Goal: Use online tool/utility: Utilize a website feature to perform a specific function

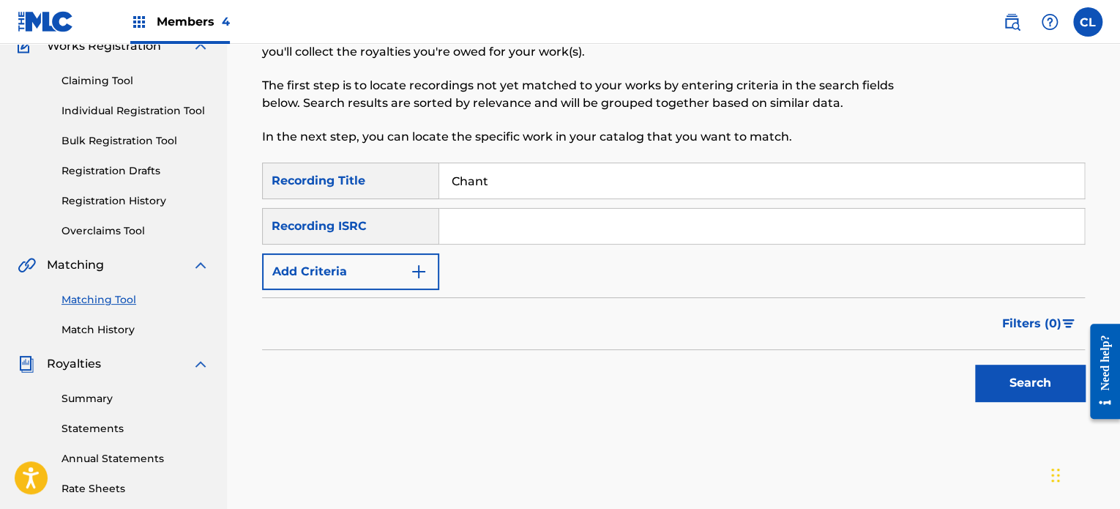
type input "Chant"
click at [395, 275] on button "Add Criteria" at bounding box center [350, 271] width 177 height 37
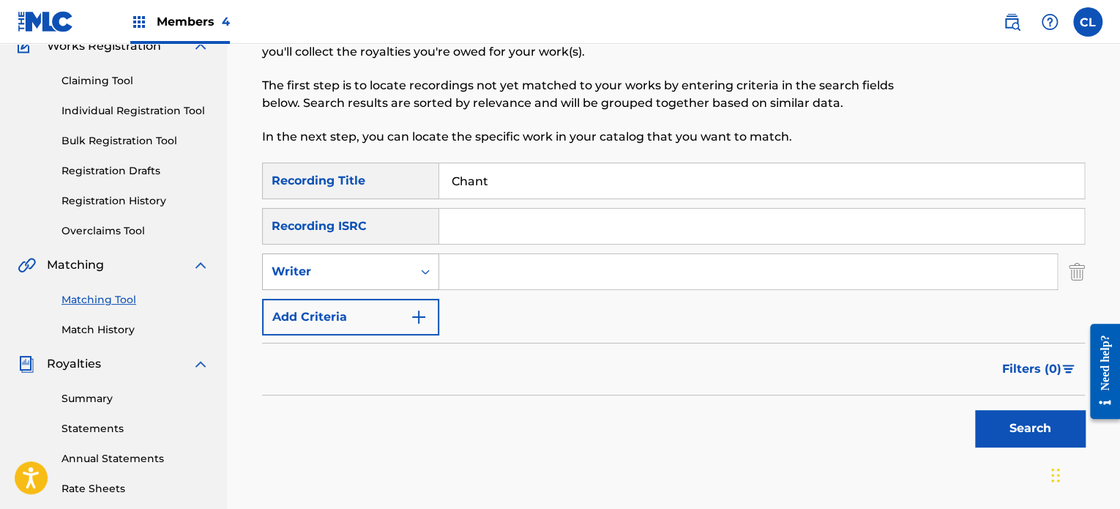
click at [394, 267] on div "Writer" at bounding box center [338, 272] width 132 height 18
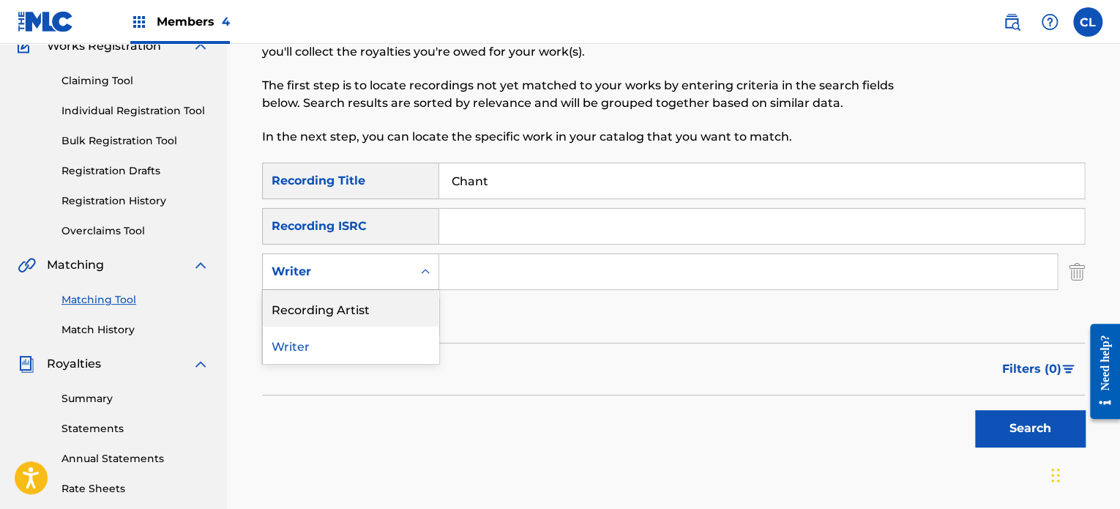
click at [379, 304] on div "Recording Artist" at bounding box center [351, 308] width 176 height 37
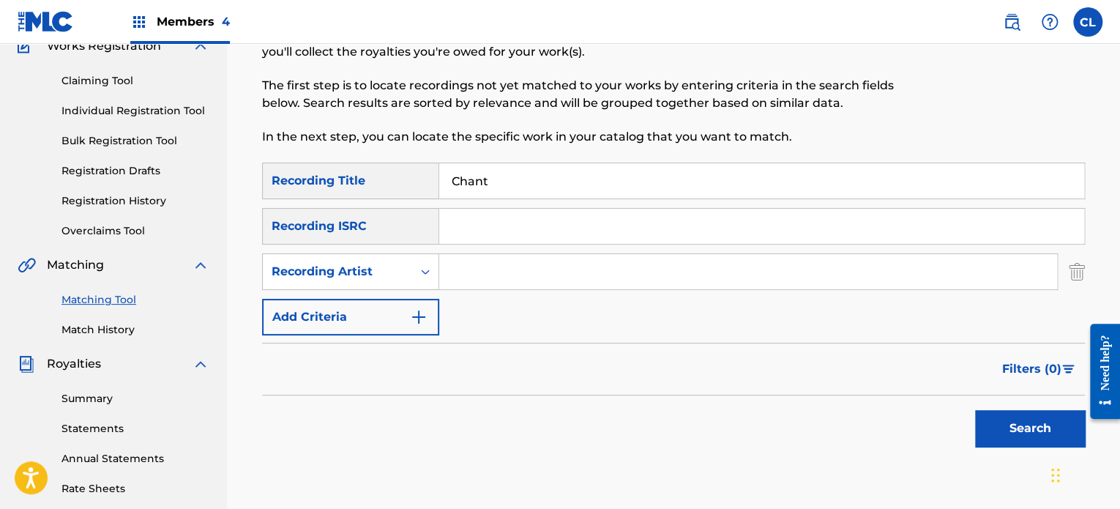
click at [500, 261] on input "Search Form" at bounding box center [748, 271] width 618 height 35
type input "[PERSON_NAME]"
click at [1002, 427] on button "Search" at bounding box center [1030, 428] width 110 height 37
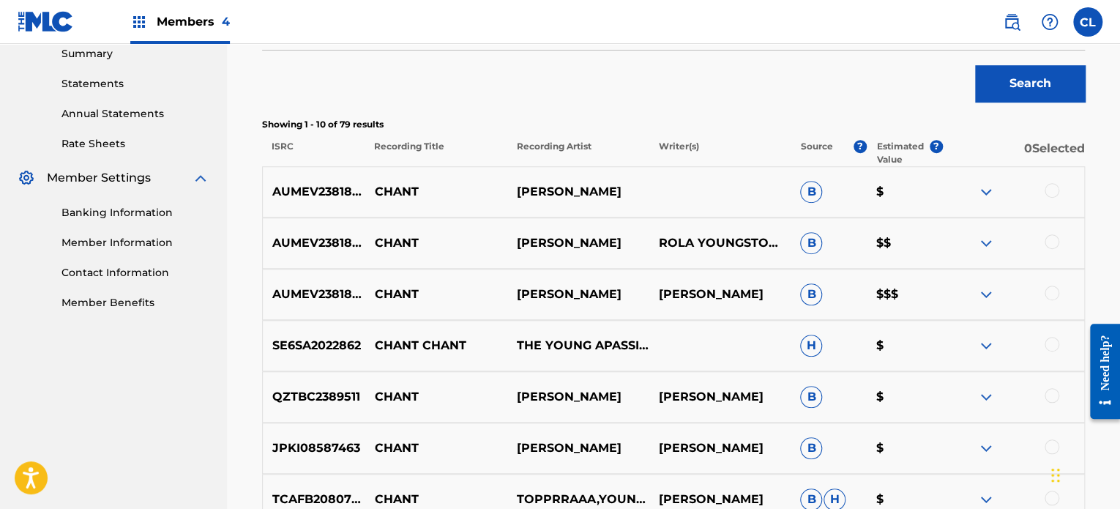
scroll to position [480, 0]
click at [1046, 288] on div at bounding box center [1052, 292] width 15 height 15
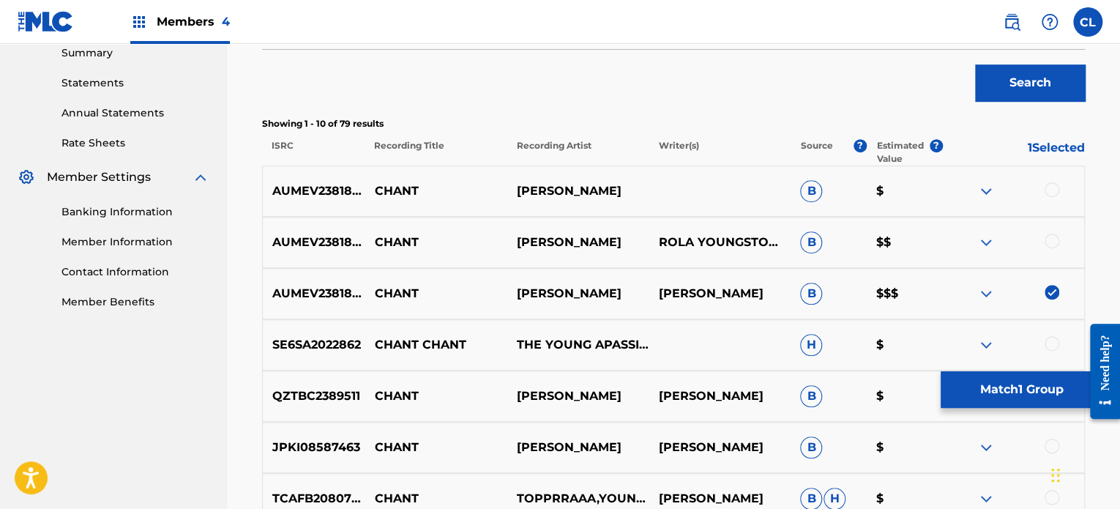
click at [1049, 228] on div "AUMEV2381856 CHANT [PERSON_NAME] ROLA YOUNGSTOWN B $$" at bounding box center [673, 242] width 823 height 51
click at [1053, 189] on div at bounding box center [1052, 189] width 15 height 15
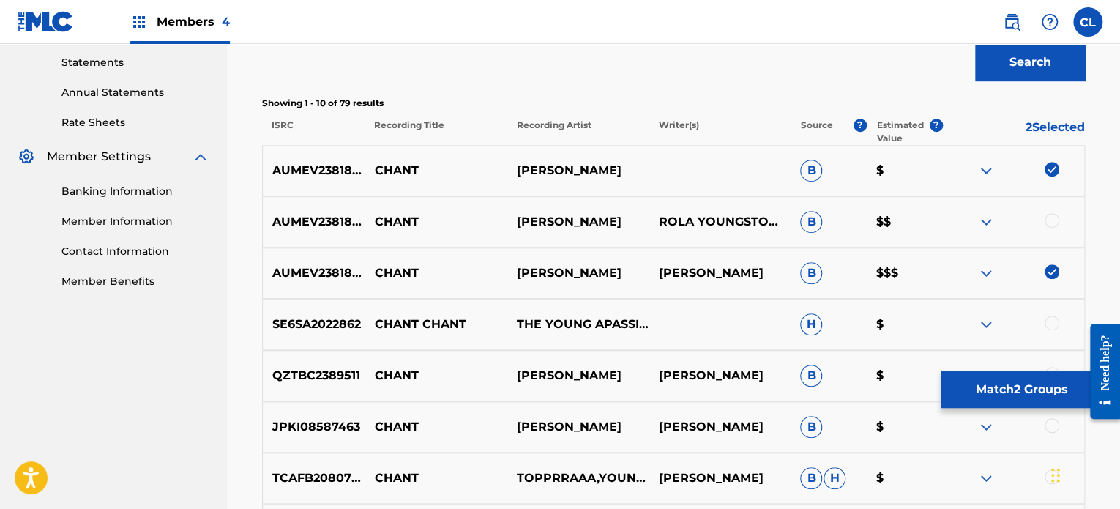
scroll to position [501, 0]
click at [1052, 221] on div at bounding box center [1052, 220] width 15 height 15
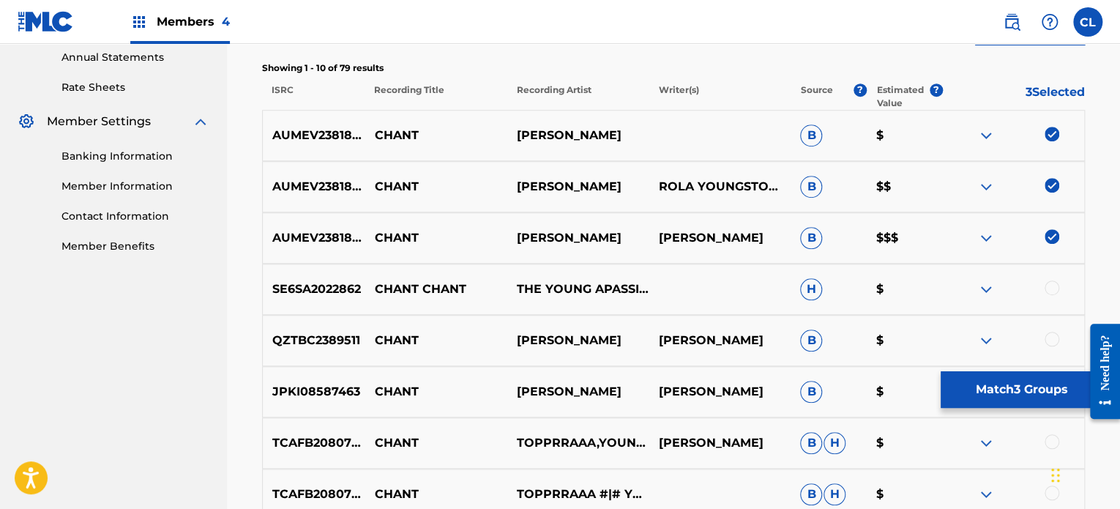
scroll to position [538, 0]
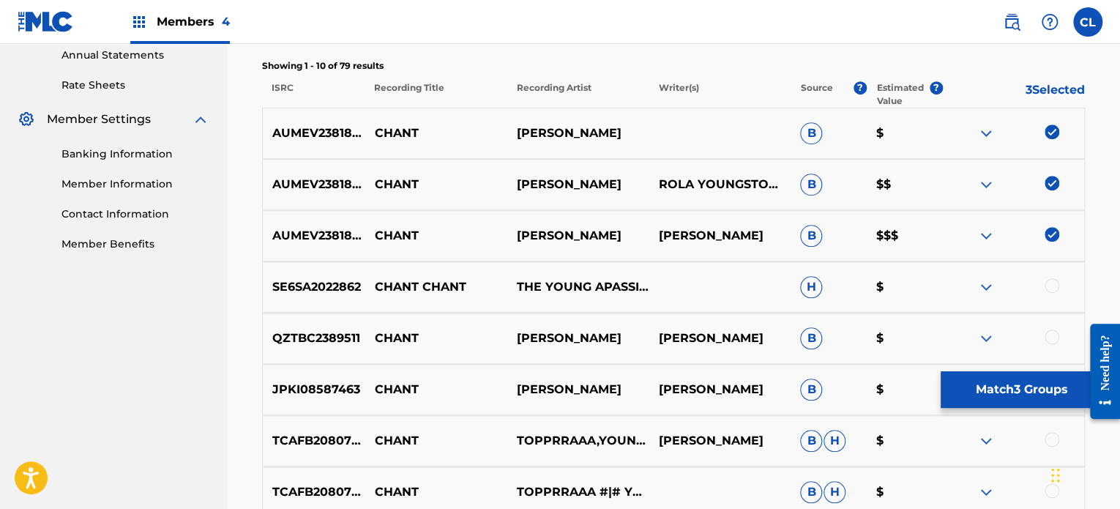
click at [994, 387] on button "Match 3 Groups" at bounding box center [1022, 389] width 162 height 37
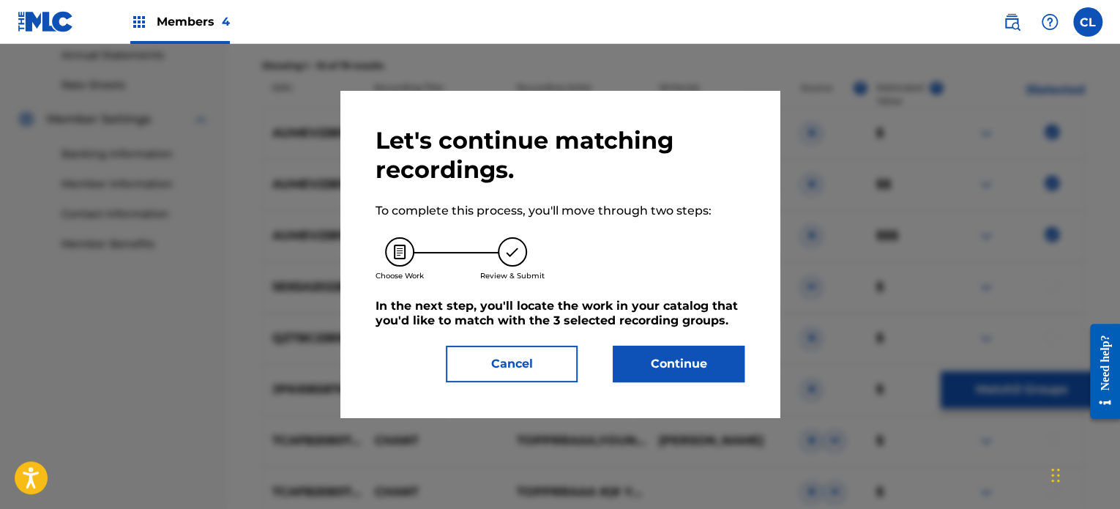
click at [535, 372] on button "Cancel" at bounding box center [512, 364] width 132 height 37
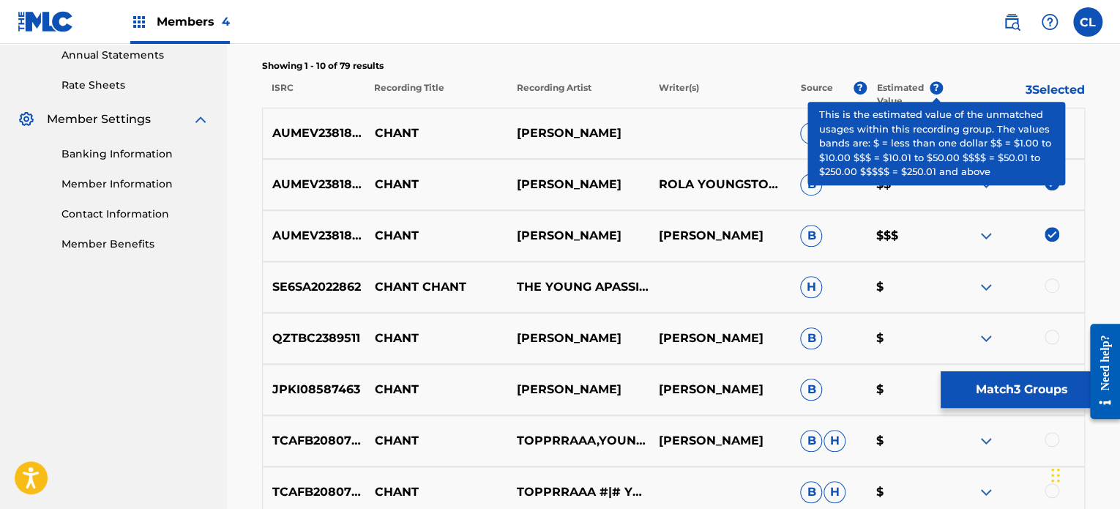
click at [978, 377] on button "Match 3 Groups" at bounding box center [1022, 389] width 162 height 37
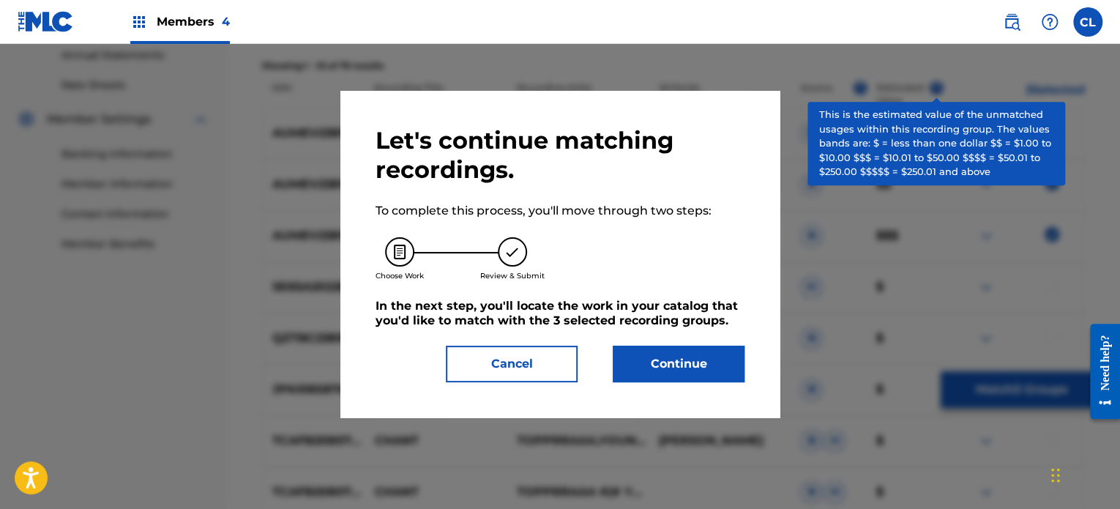
click at [703, 348] on button "Continue" at bounding box center [679, 364] width 132 height 37
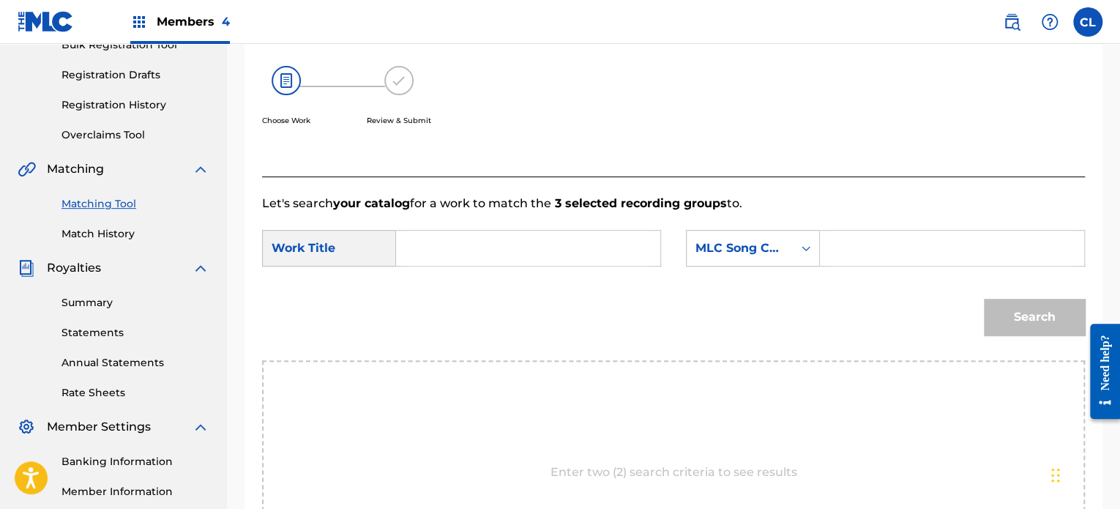
scroll to position [212, 0]
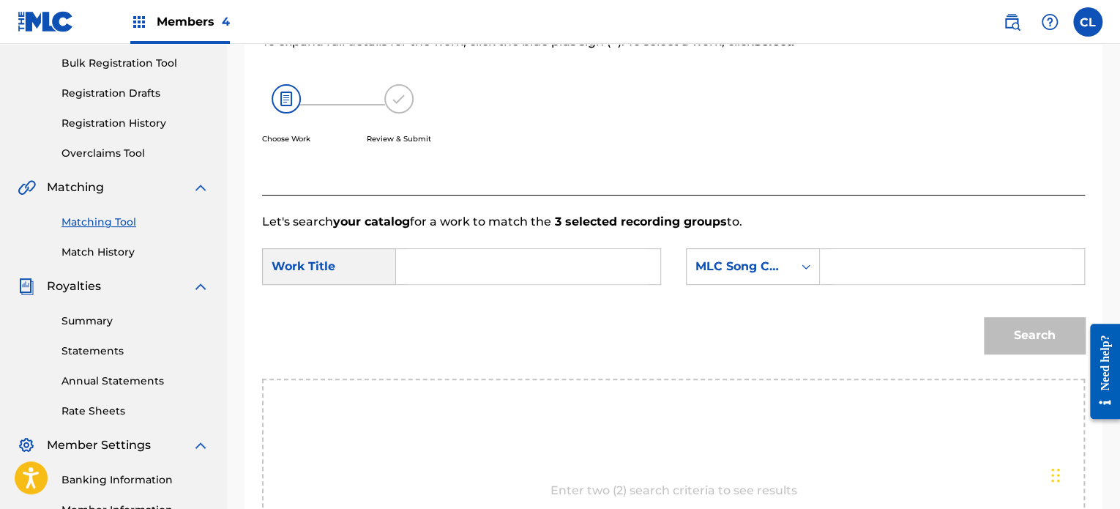
click at [858, 249] on input "Search Form" at bounding box center [952, 266] width 239 height 35
paste input "CL1J4K"
type input "CL1J4K"
click at [552, 269] on input "Search Form" at bounding box center [528, 266] width 239 height 35
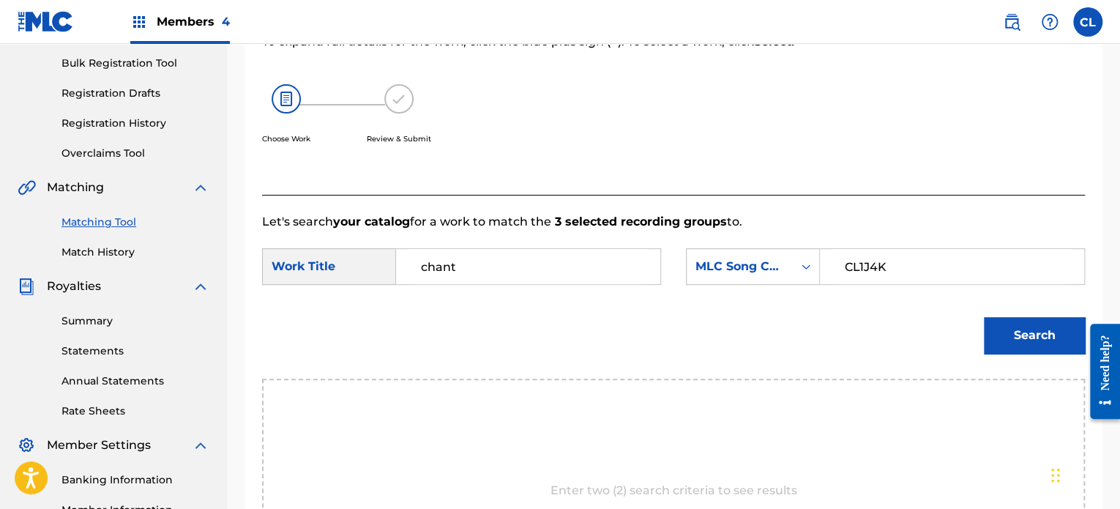
type input "chant"
click at [984, 317] on button "Search" at bounding box center [1034, 335] width 101 height 37
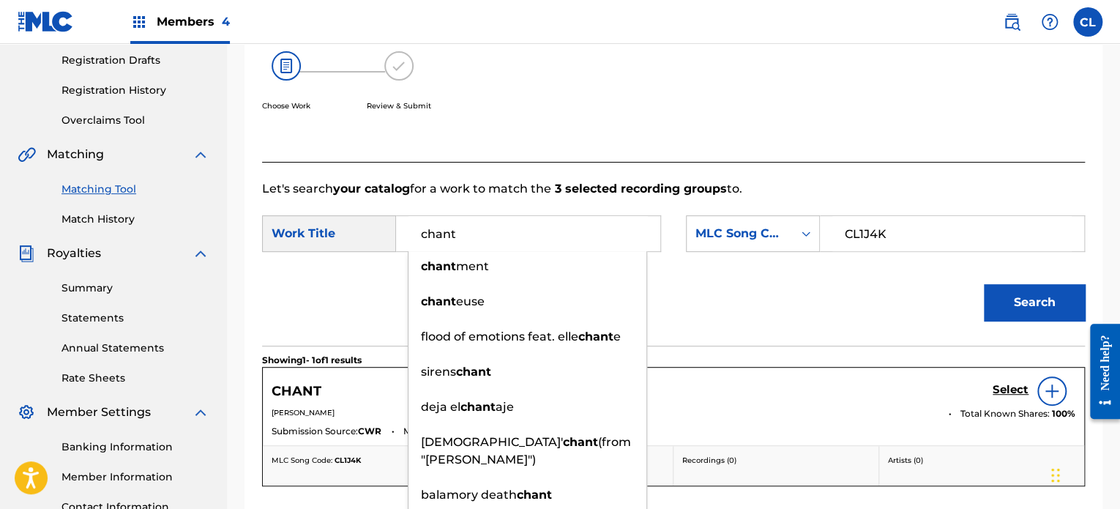
scroll to position [250, 0]
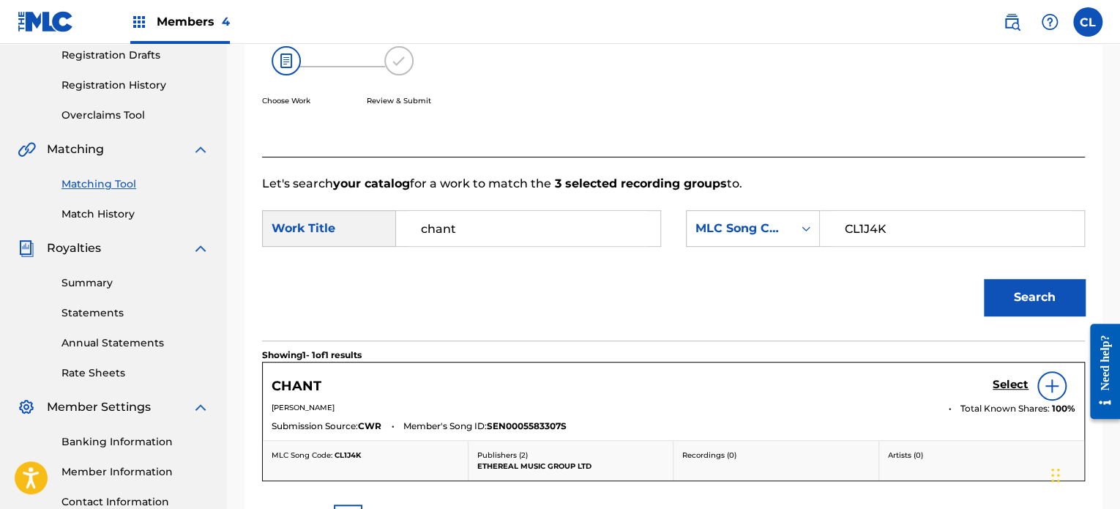
click at [729, 297] on div "Search" at bounding box center [673, 302] width 823 height 76
click at [1001, 383] on h5 "Select" at bounding box center [1011, 385] width 36 height 14
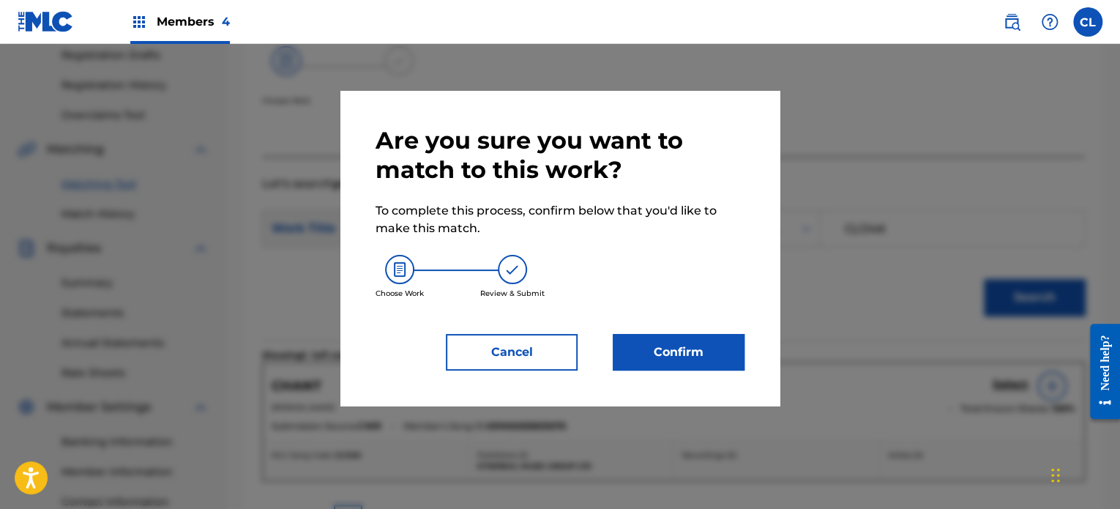
click at [670, 351] on button "Confirm" at bounding box center [679, 352] width 132 height 37
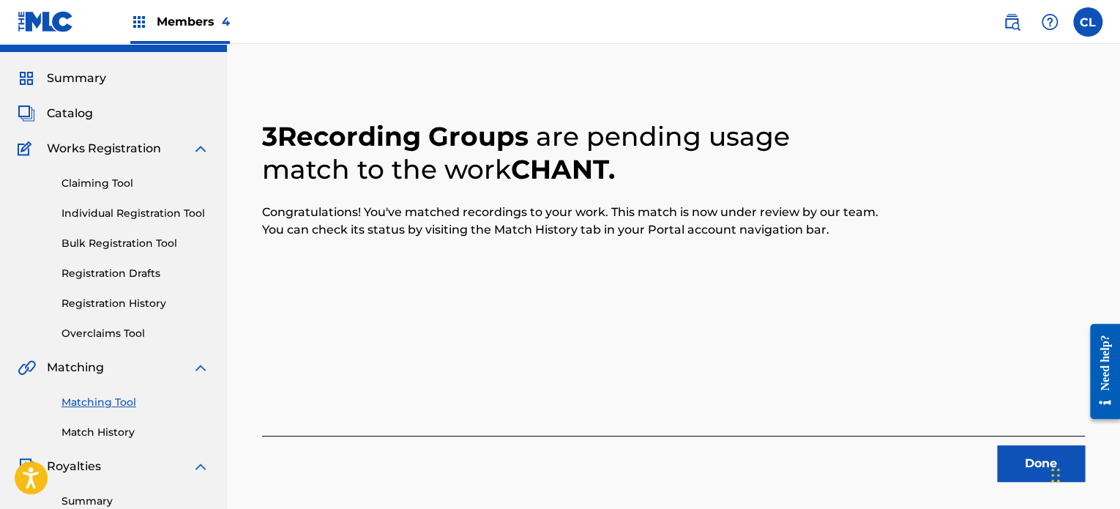
scroll to position [31, 0]
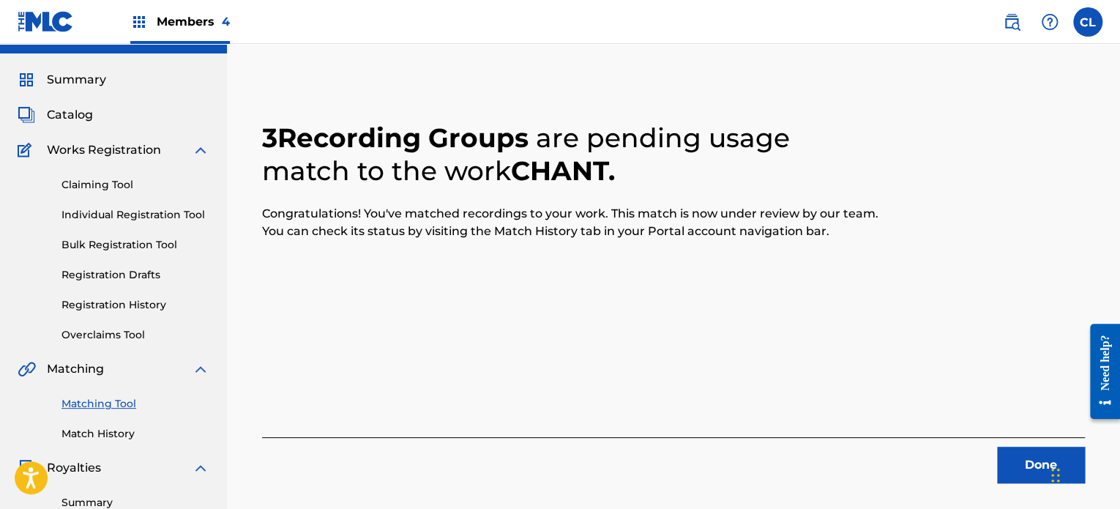
click at [1007, 461] on button "Done" at bounding box center [1041, 465] width 88 height 37
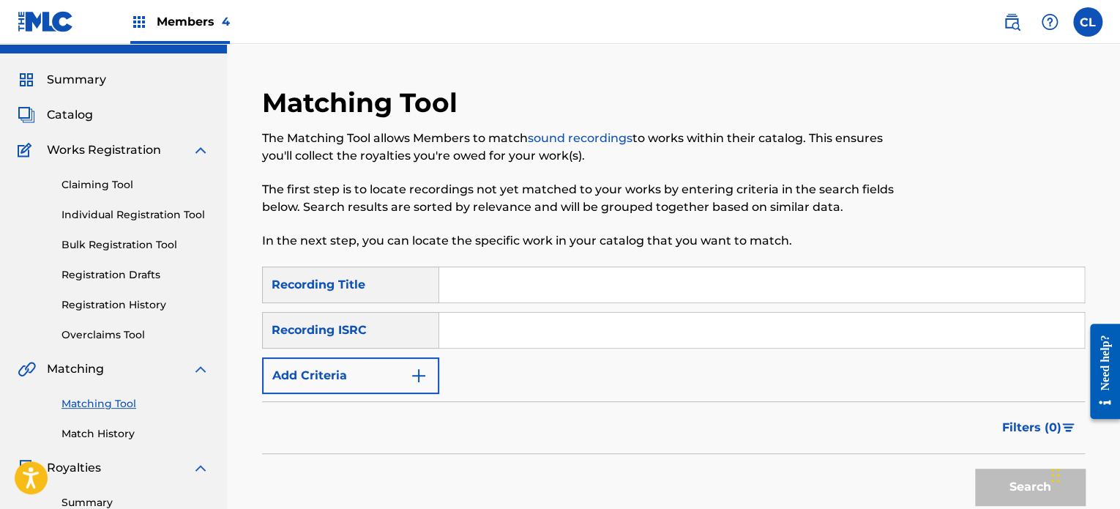
click at [497, 290] on input "Search Form" at bounding box center [761, 284] width 645 height 35
paste input "Clarity"
type input "Clarity"
click at [398, 377] on button "Add Criteria" at bounding box center [350, 375] width 177 height 37
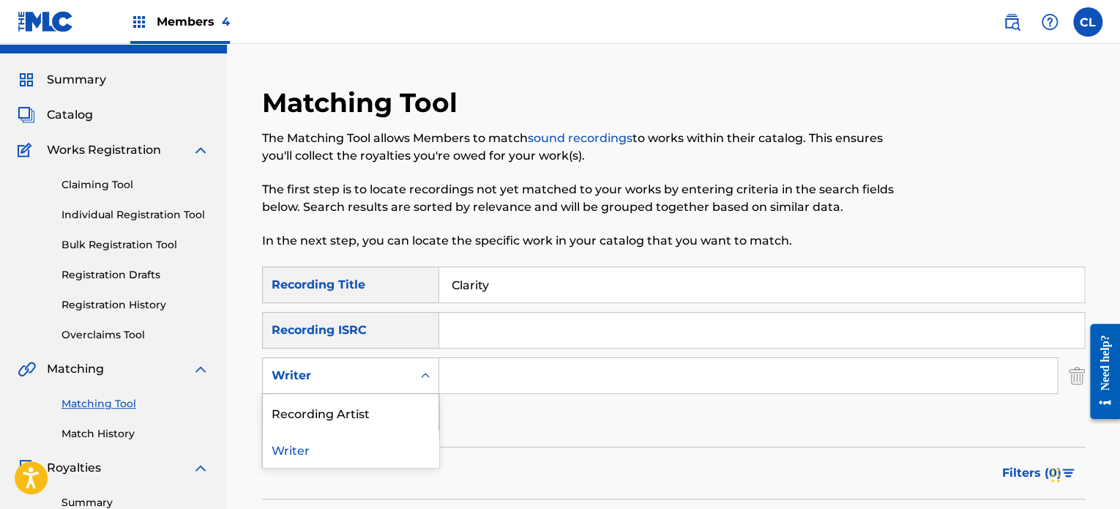
click at [382, 363] on div "Writer" at bounding box center [337, 376] width 149 height 28
click at [381, 404] on div "Recording Artist" at bounding box center [351, 412] width 176 height 37
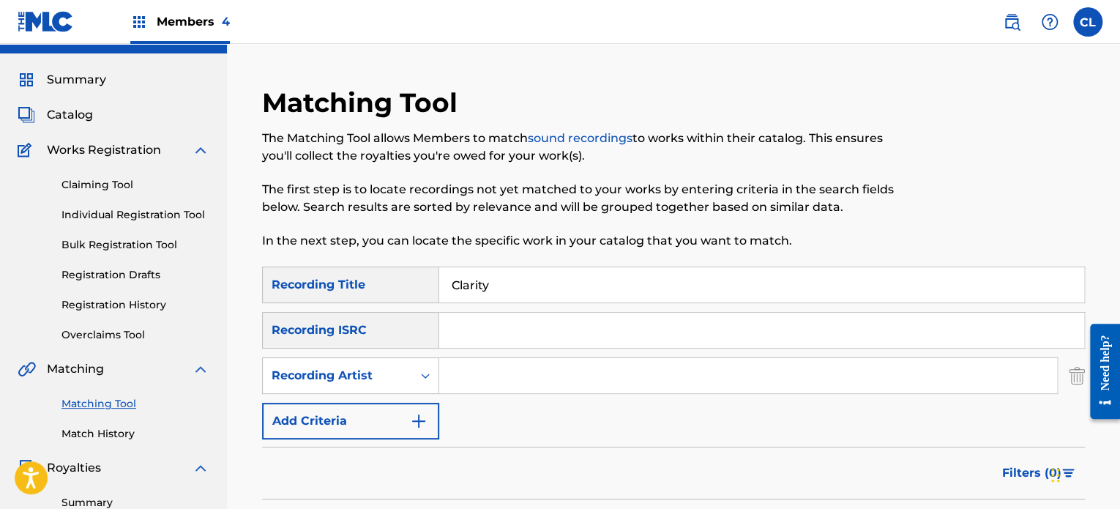
click at [486, 373] on input "Search Form" at bounding box center [748, 375] width 618 height 35
type input "[PERSON_NAME]"
click at [1074, 199] on div at bounding box center [991, 176] width 190 height 180
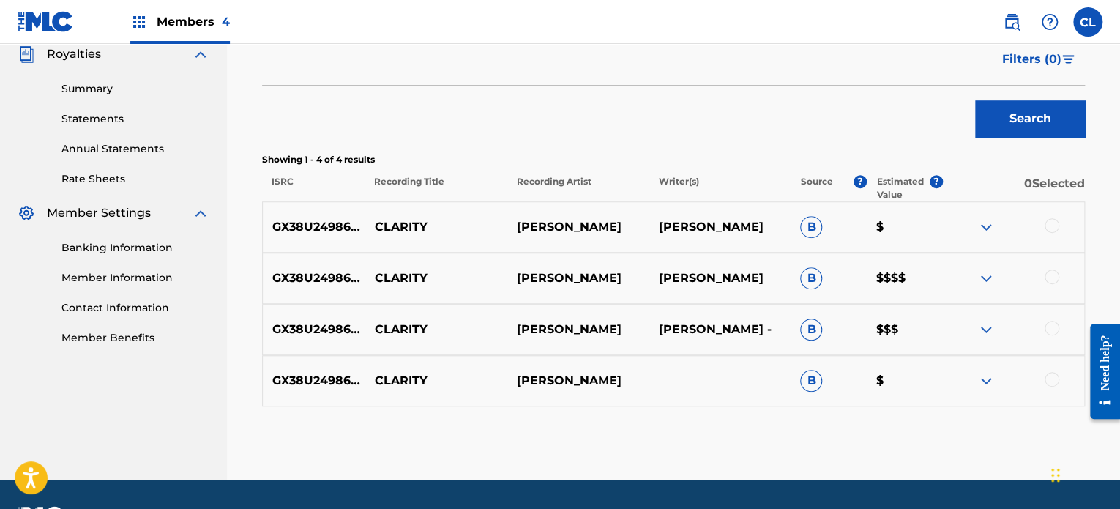
scroll to position [447, 0]
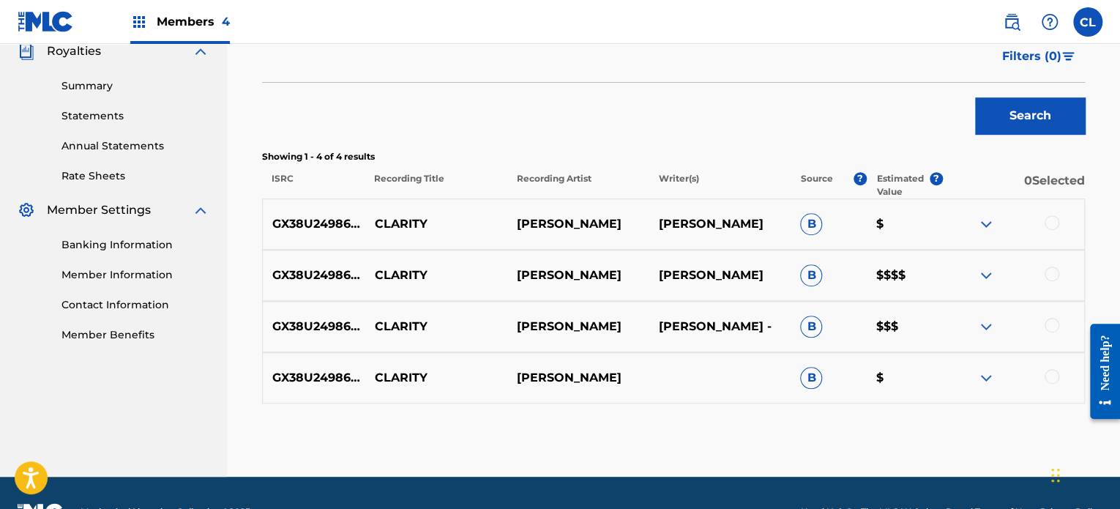
click at [1045, 275] on div at bounding box center [1052, 274] width 15 height 15
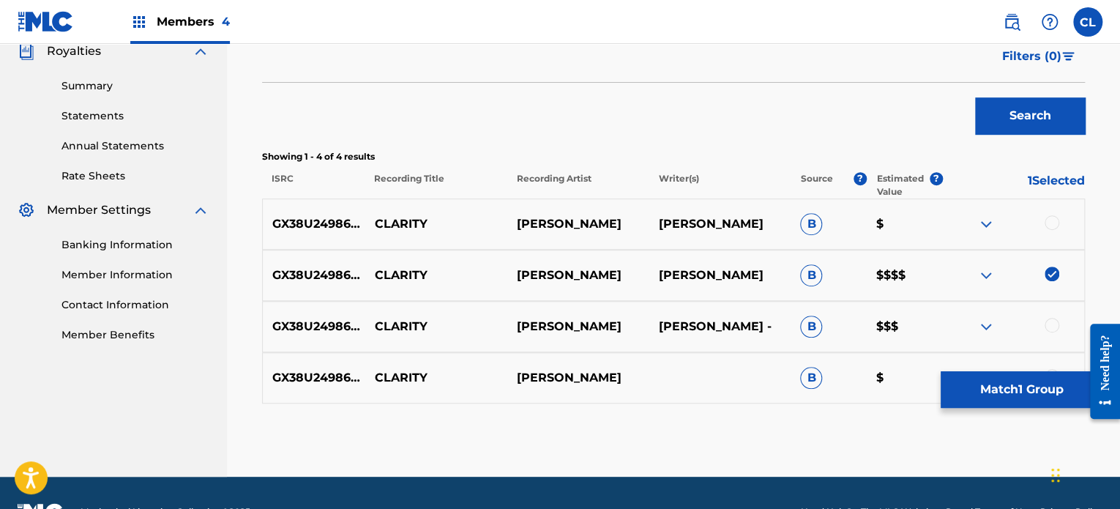
click at [1052, 322] on div at bounding box center [1052, 325] width 15 height 15
click at [1055, 224] on div at bounding box center [1052, 222] width 15 height 15
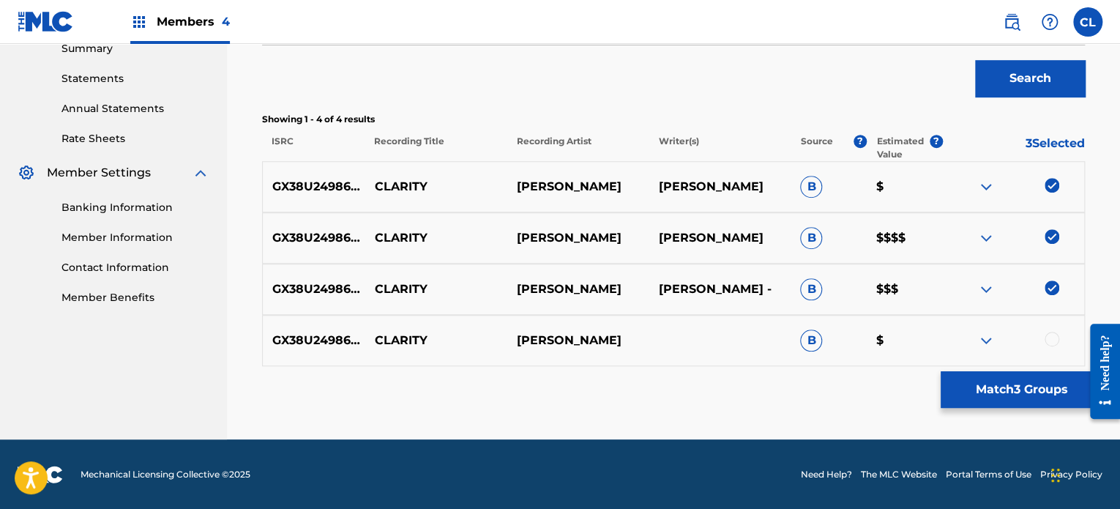
click at [1054, 336] on div at bounding box center [1052, 339] width 15 height 15
click at [1055, 388] on button "Match 4 Groups" at bounding box center [1022, 389] width 162 height 37
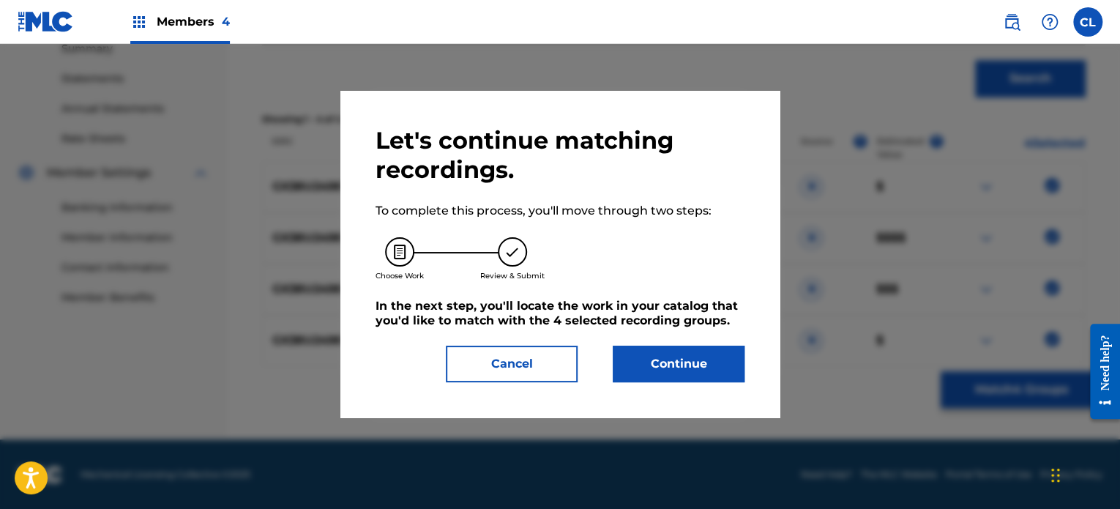
click at [704, 346] on button "Continue" at bounding box center [679, 364] width 132 height 37
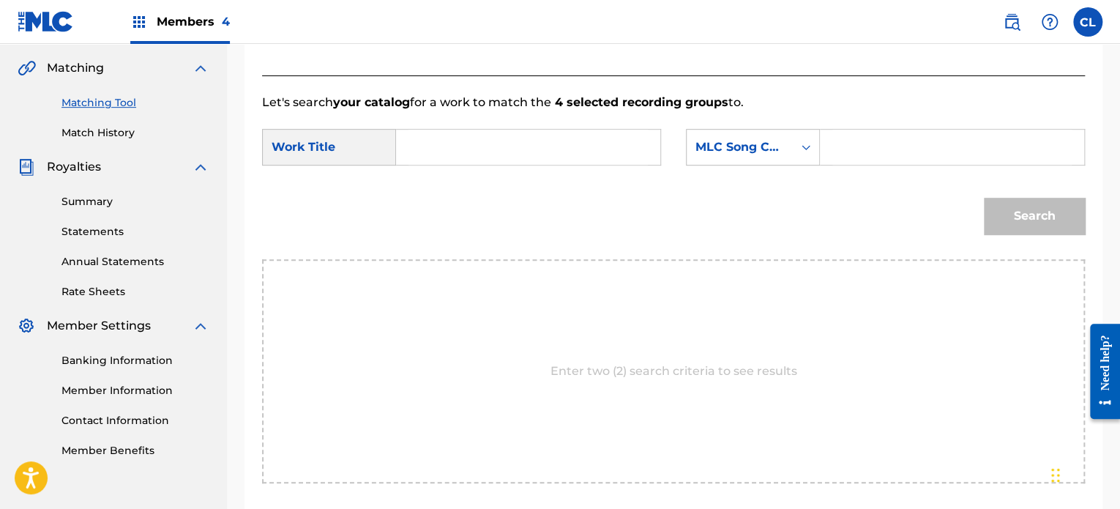
scroll to position [284, 0]
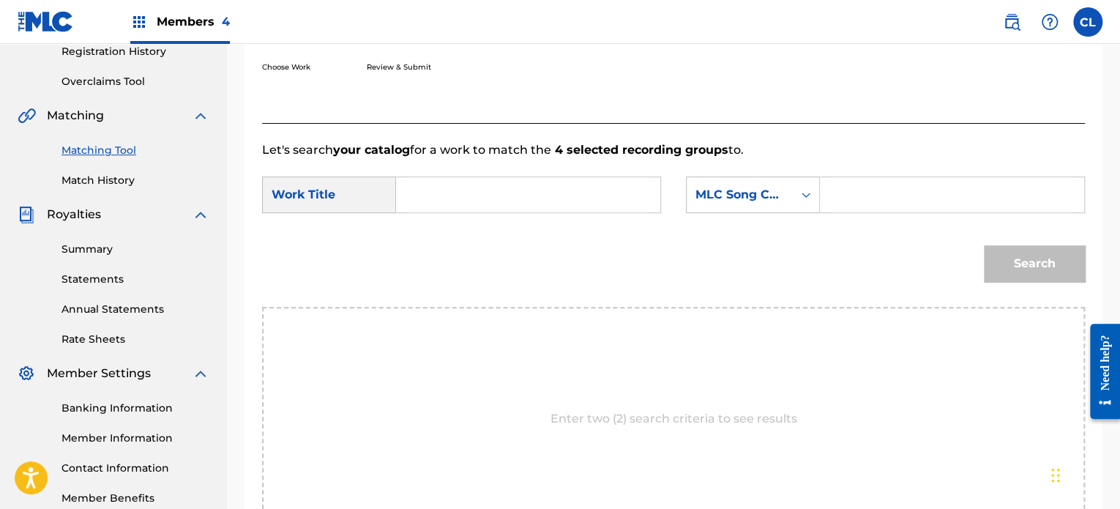
click at [891, 188] on input "Search Form" at bounding box center [952, 194] width 239 height 35
paste input "CL05BE"
type input "CL05BE"
click at [480, 196] on input "Search Form" at bounding box center [528, 194] width 239 height 35
click at [984, 245] on button "Search" at bounding box center [1034, 263] width 101 height 37
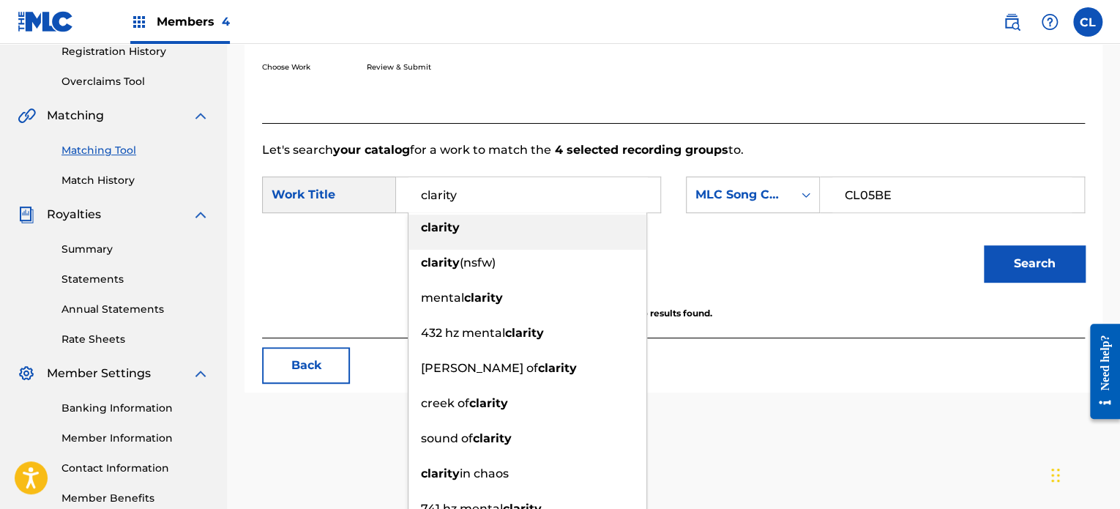
type input "clarity"
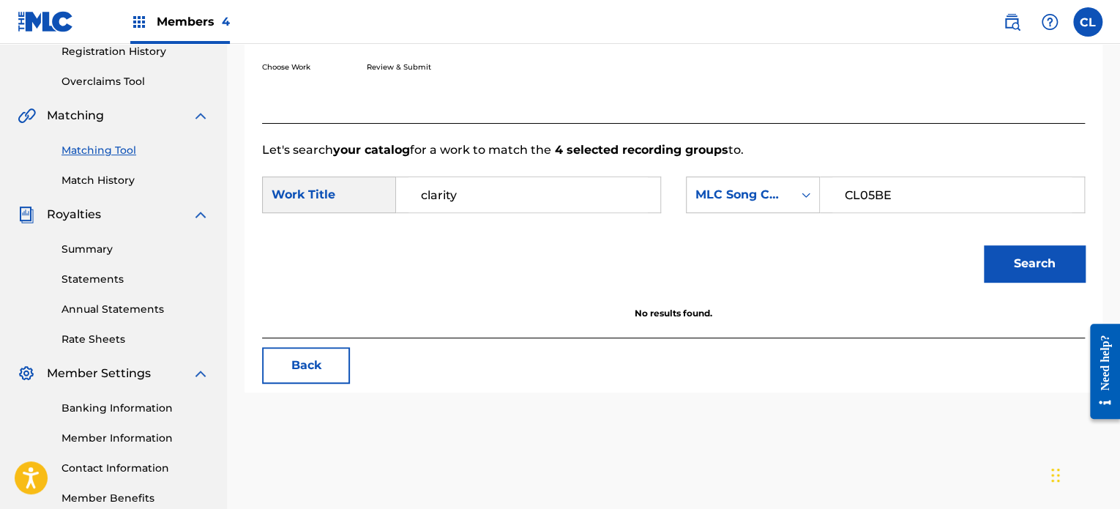
click at [1063, 270] on button "Search" at bounding box center [1034, 263] width 101 height 37
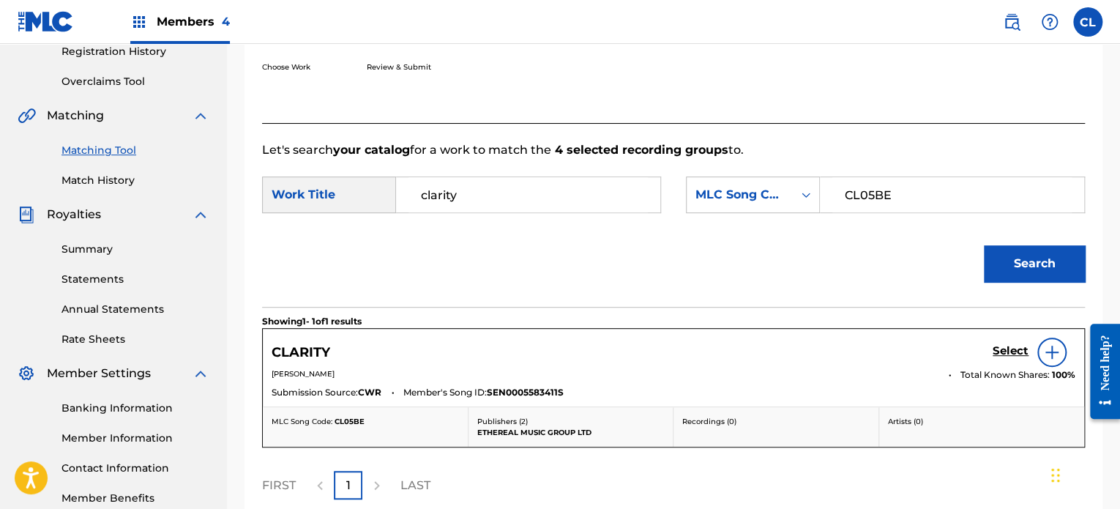
click at [1010, 345] on h5 "Select" at bounding box center [1011, 351] width 36 height 14
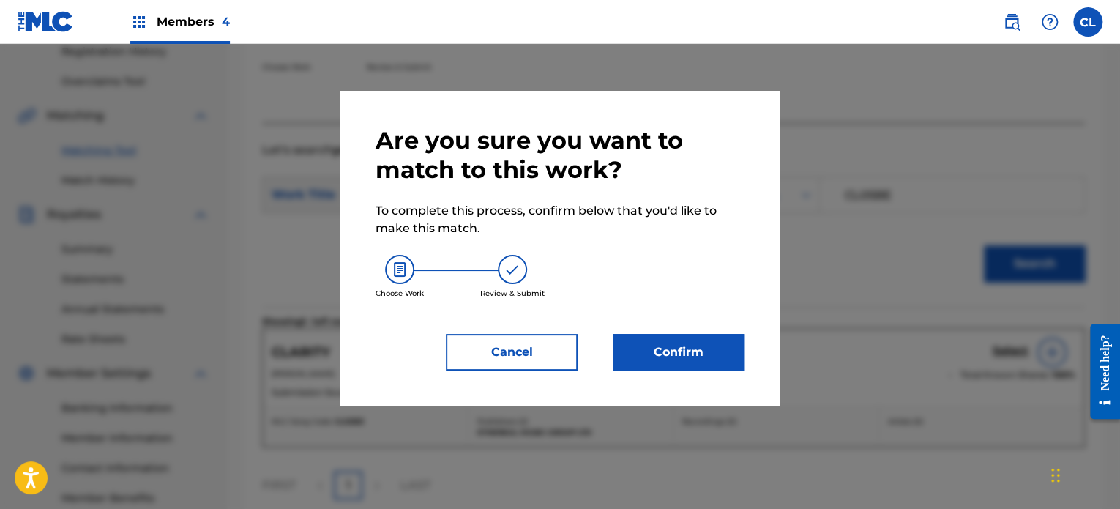
click at [685, 357] on button "Confirm" at bounding box center [679, 352] width 132 height 37
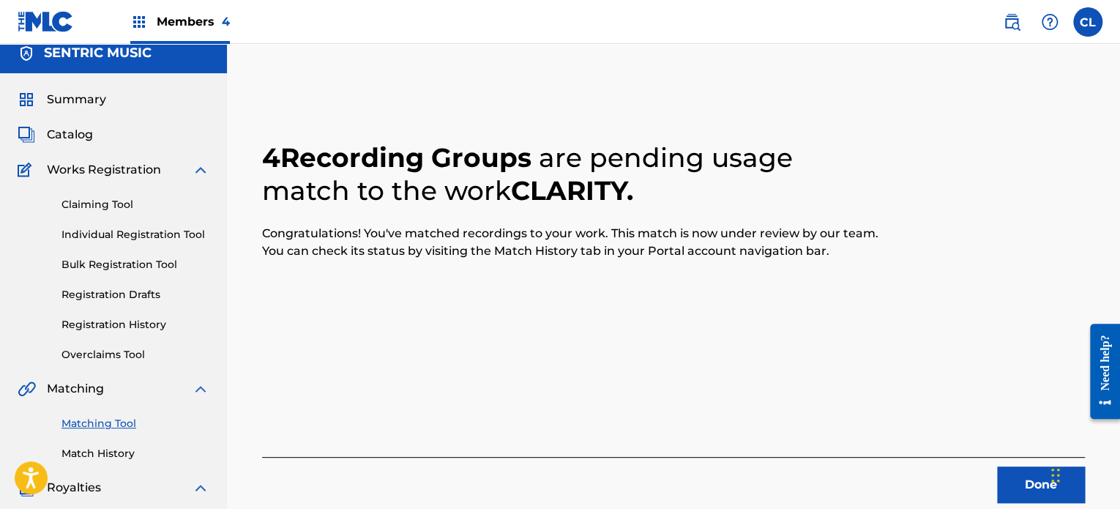
scroll to position [12, 0]
click at [1004, 477] on button "Done" at bounding box center [1041, 484] width 88 height 37
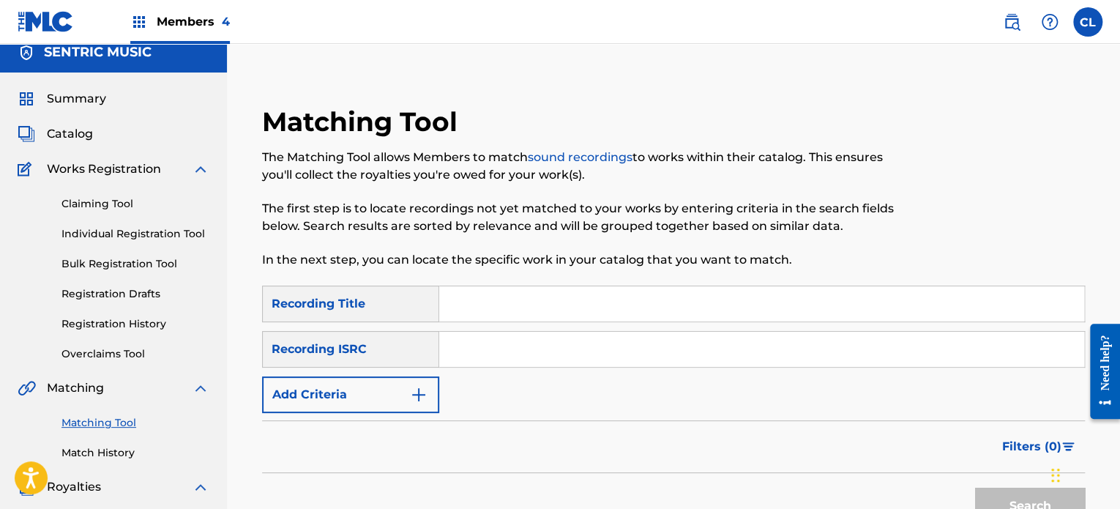
scroll to position [8, 0]
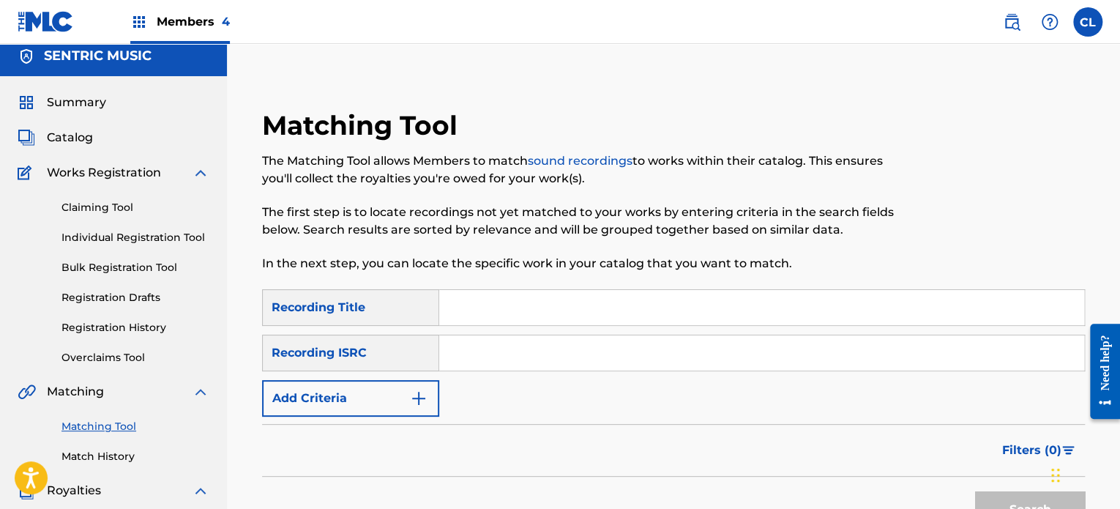
click at [477, 311] on input "Search Form" at bounding box center [761, 307] width 645 height 35
paste input "Cold Feet"
type input "Cold Feet"
click at [391, 413] on button "Add Criteria" at bounding box center [350, 398] width 177 height 37
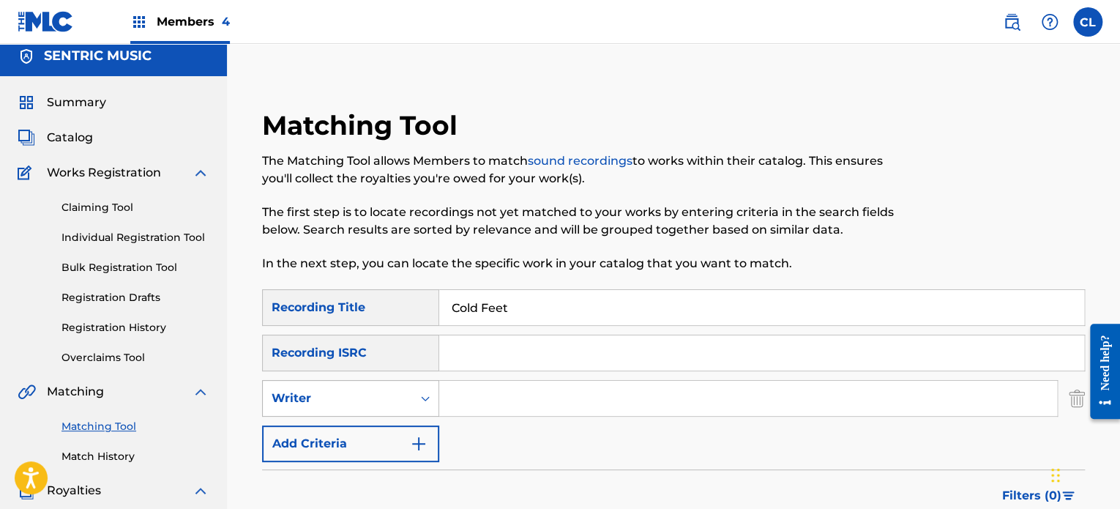
click at [376, 406] on div "Writer" at bounding box center [338, 399] width 132 height 18
click at [381, 443] on div "Recording Artist" at bounding box center [351, 435] width 176 height 37
click at [466, 406] on input "Search Form" at bounding box center [748, 398] width 618 height 35
type input "[PERSON_NAME]"
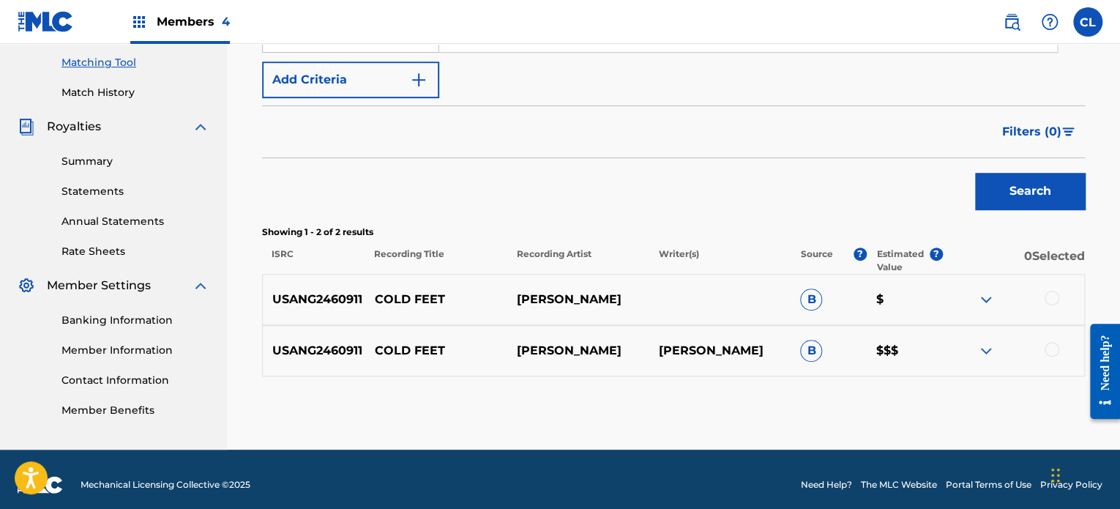
scroll to position [382, 0]
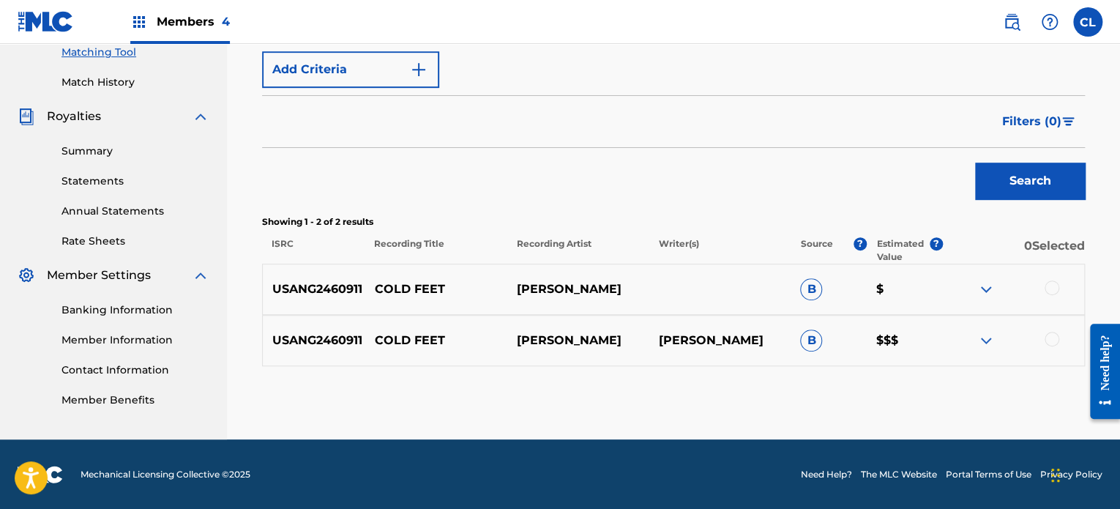
click at [1054, 339] on div at bounding box center [1052, 339] width 15 height 15
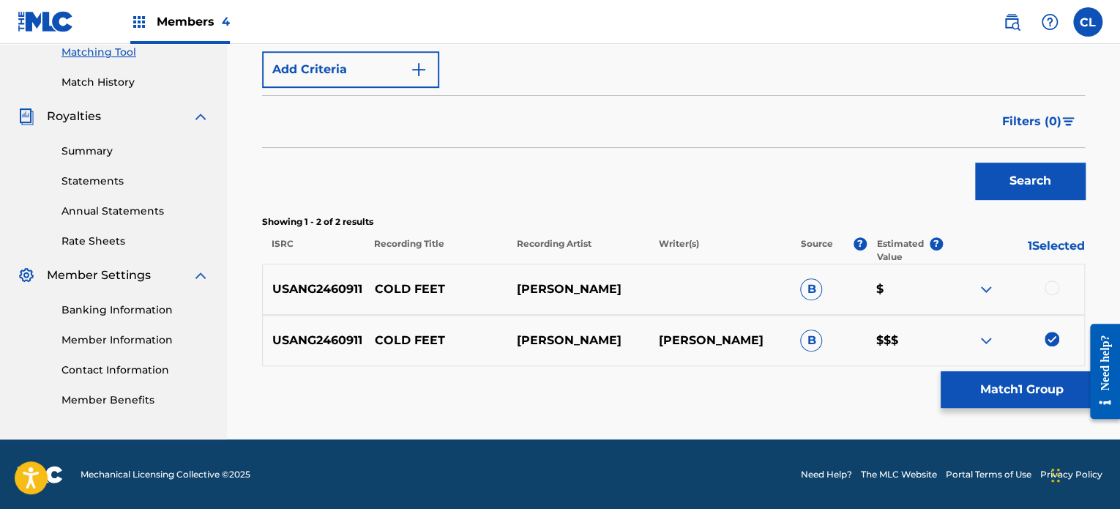
click at [1045, 283] on div at bounding box center [1052, 287] width 15 height 15
click at [990, 401] on button "Match 2 Groups" at bounding box center [1022, 389] width 162 height 37
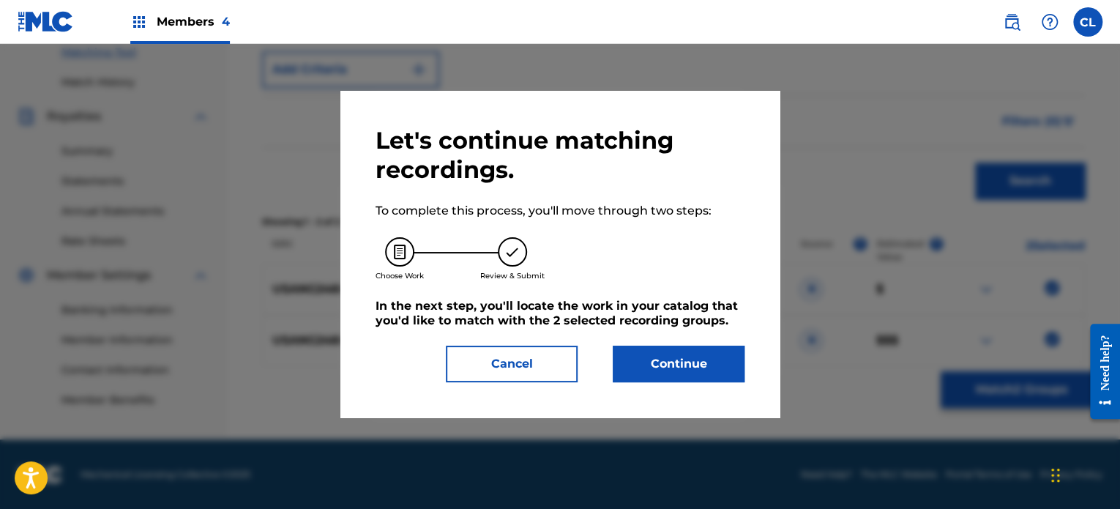
click at [691, 362] on button "Continue" at bounding box center [679, 364] width 132 height 37
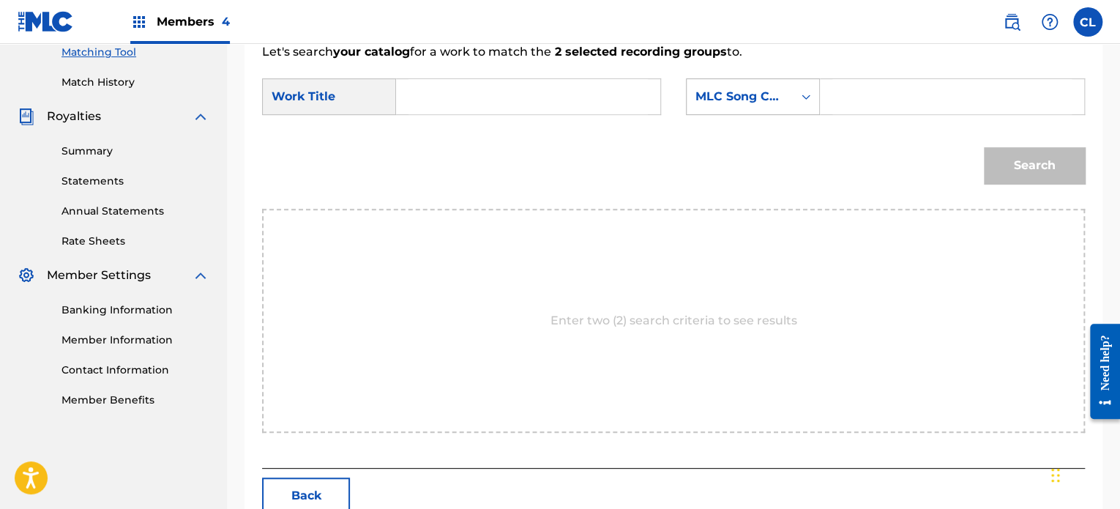
drag, startPoint x: 858, startPoint y: 92, endPoint x: 791, endPoint y: 90, distance: 67.4
click at [858, 92] on input "Search Form" at bounding box center [952, 96] width 239 height 35
click at [907, 105] on input "Search Form" at bounding box center [952, 96] width 239 height 35
paste input "CL02SP"
type input "CL02SP"
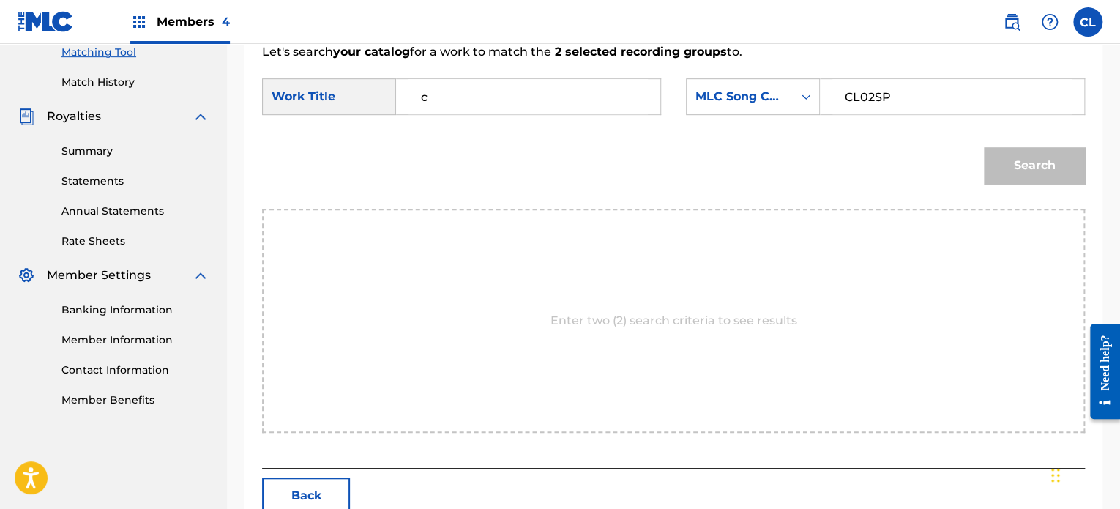
click at [510, 108] on input "c" at bounding box center [528, 96] width 239 height 35
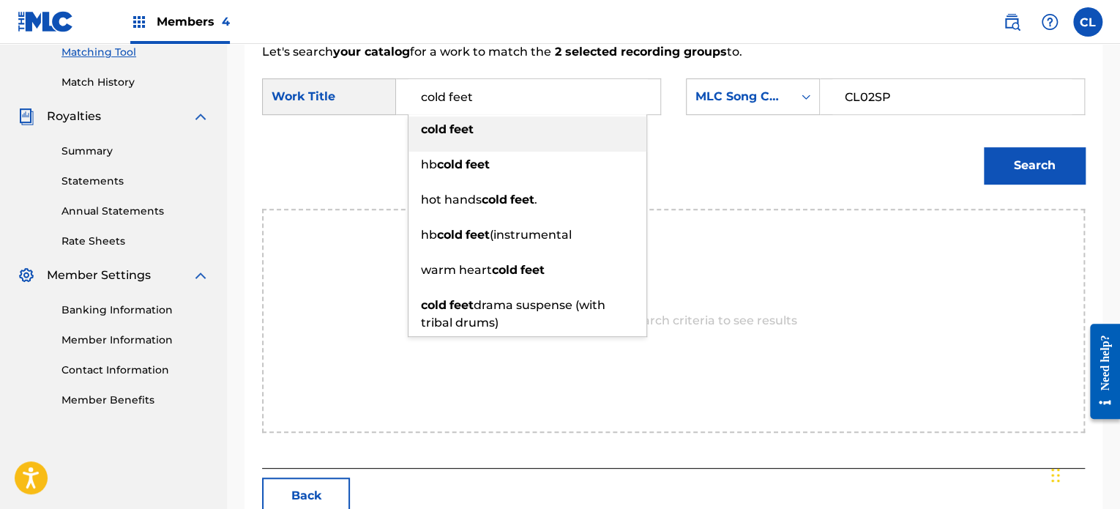
type input "cold feet"
click at [497, 133] on div "cold feet" at bounding box center [528, 129] width 238 height 26
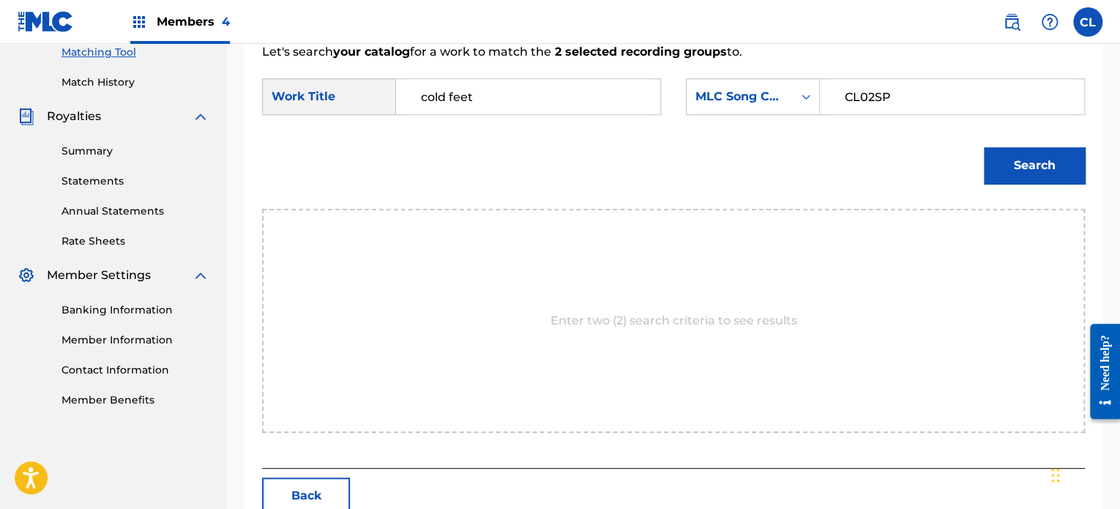
click at [1043, 168] on button "Search" at bounding box center [1034, 165] width 101 height 37
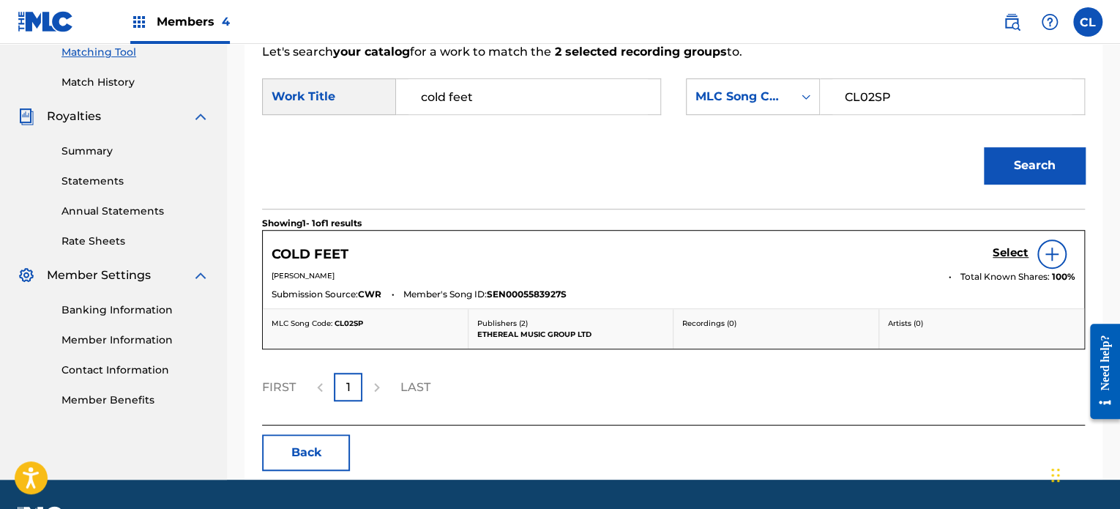
click at [1004, 250] on h5 "Select" at bounding box center [1011, 253] width 36 height 14
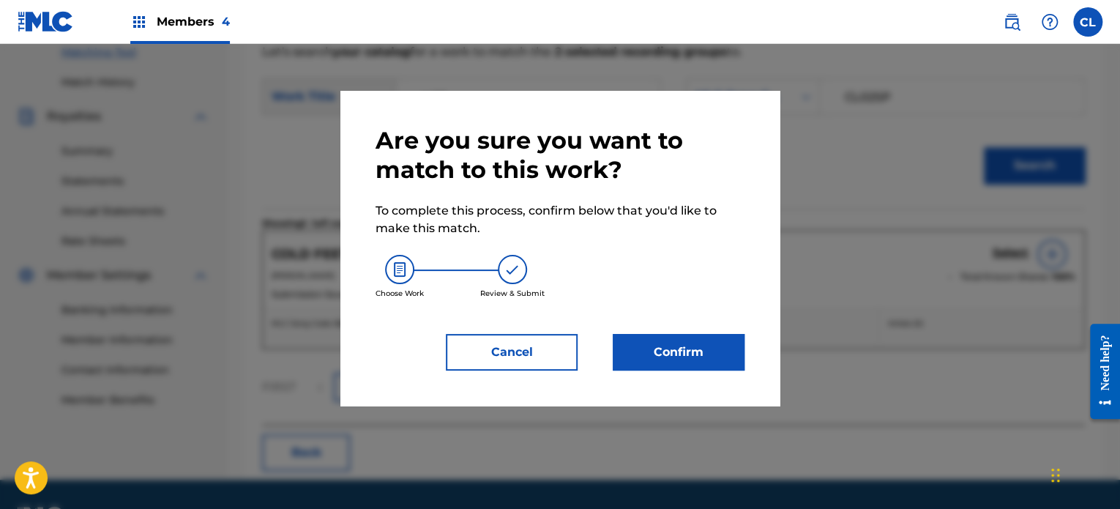
click at [694, 350] on button "Confirm" at bounding box center [679, 352] width 132 height 37
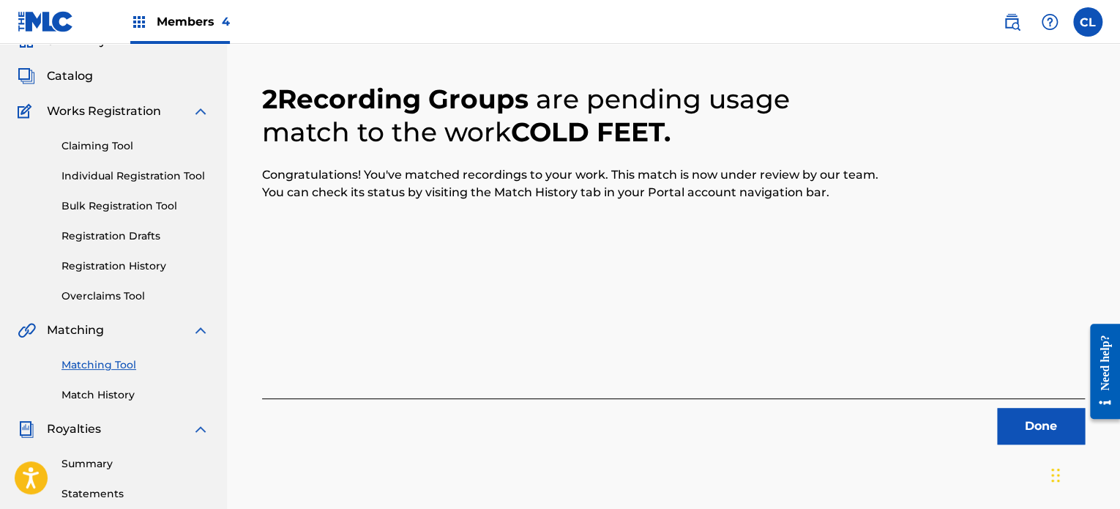
scroll to position [0, 0]
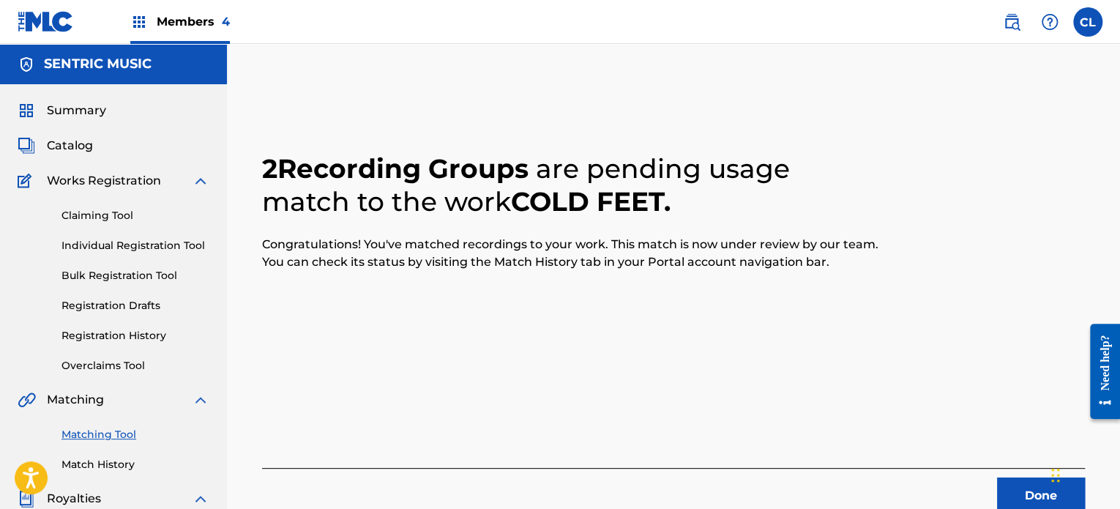
click at [103, 464] on link "Match History" at bounding box center [136, 464] width 148 height 15
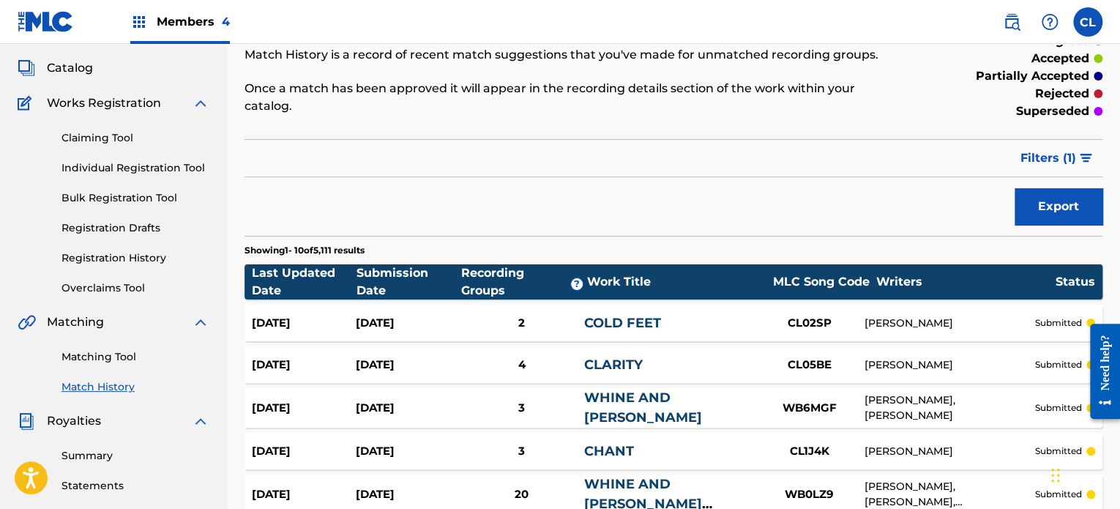
scroll to position [82, 0]
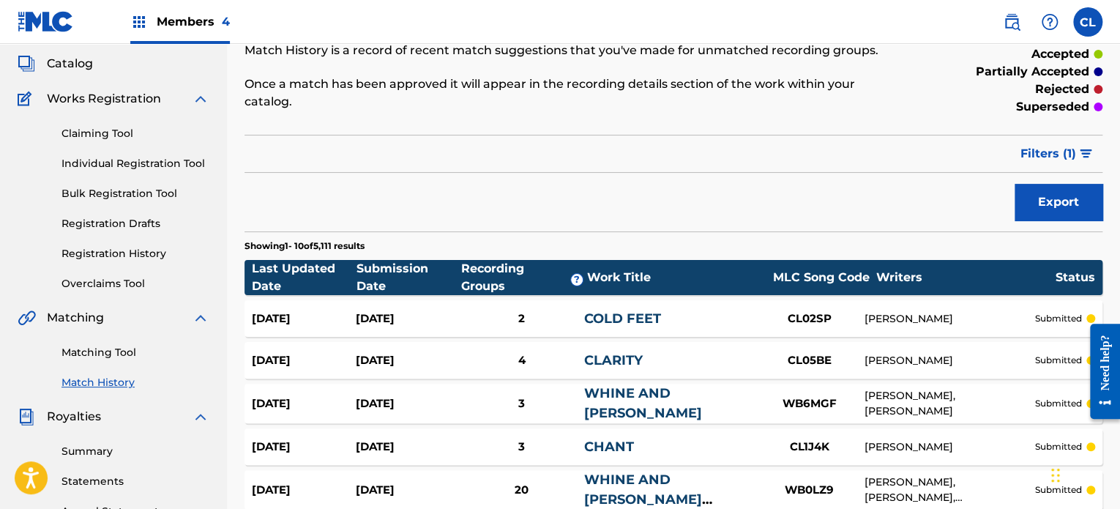
click at [530, 300] on div "[DATE] [DATE] 2 COLD FEET CL02SP [PERSON_NAME] submitted" at bounding box center [674, 318] width 858 height 37
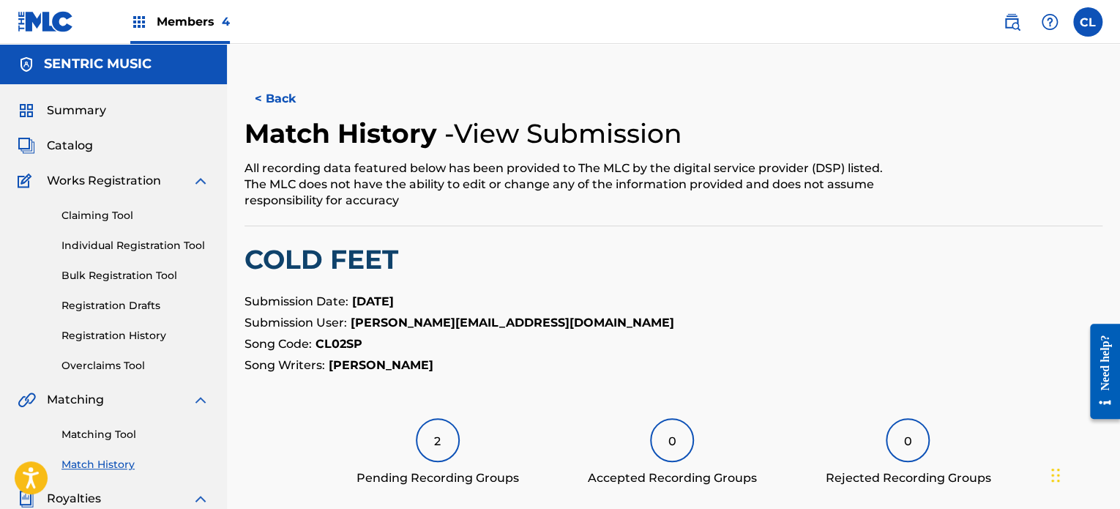
click at [442, 439] on div "2" at bounding box center [438, 440] width 44 height 44
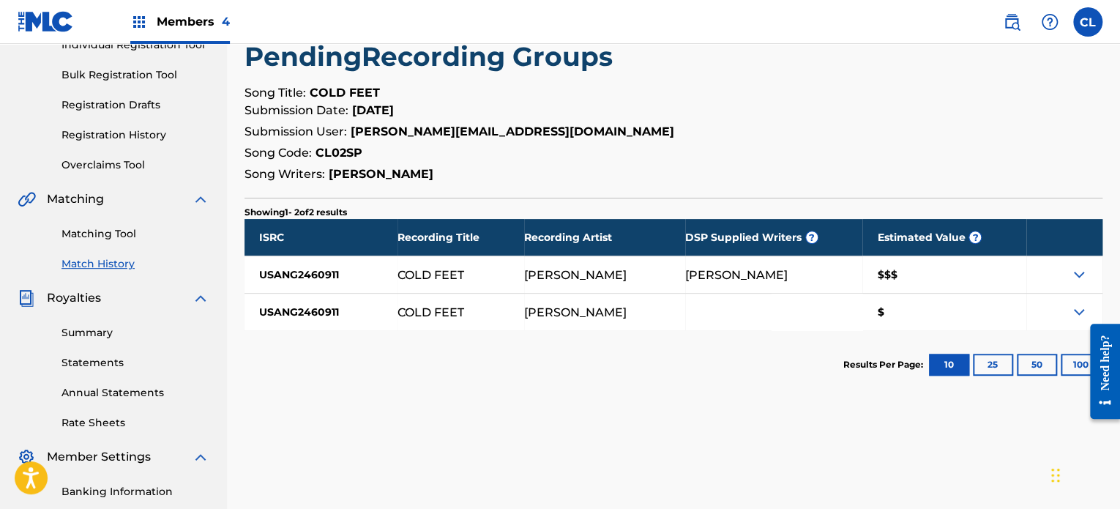
scroll to position [212, 0]
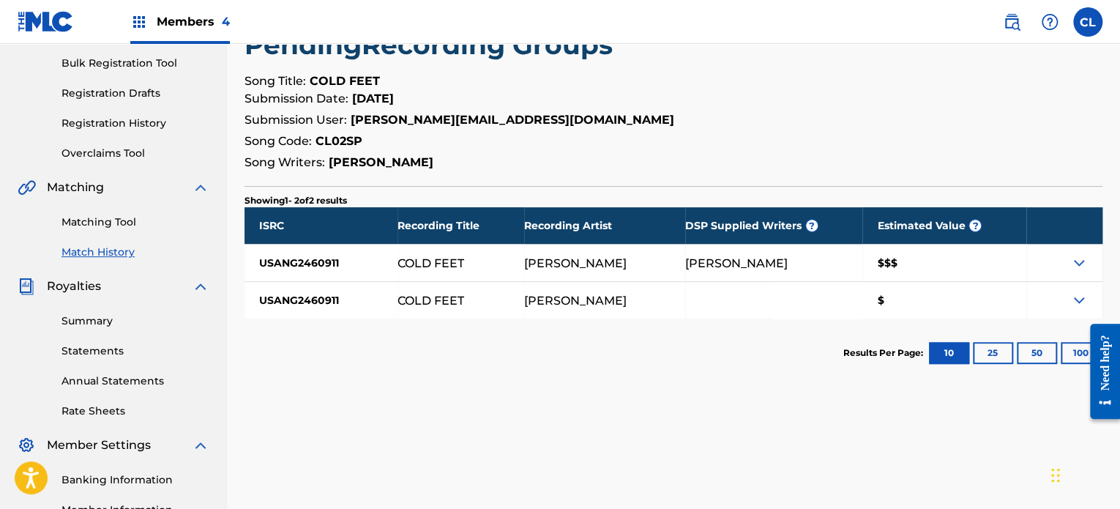
click at [113, 226] on link "Matching Tool" at bounding box center [136, 222] width 148 height 15
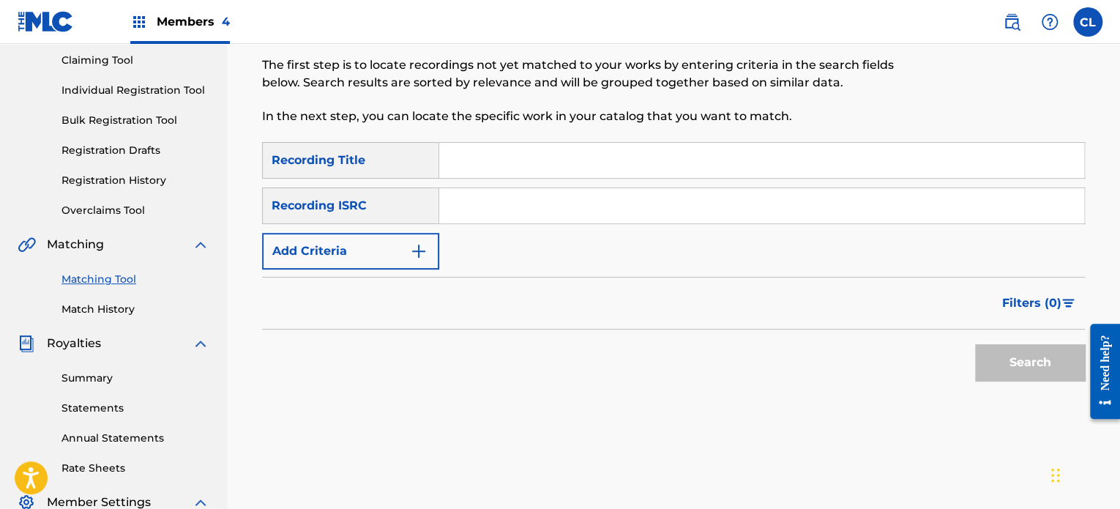
scroll to position [185, 0]
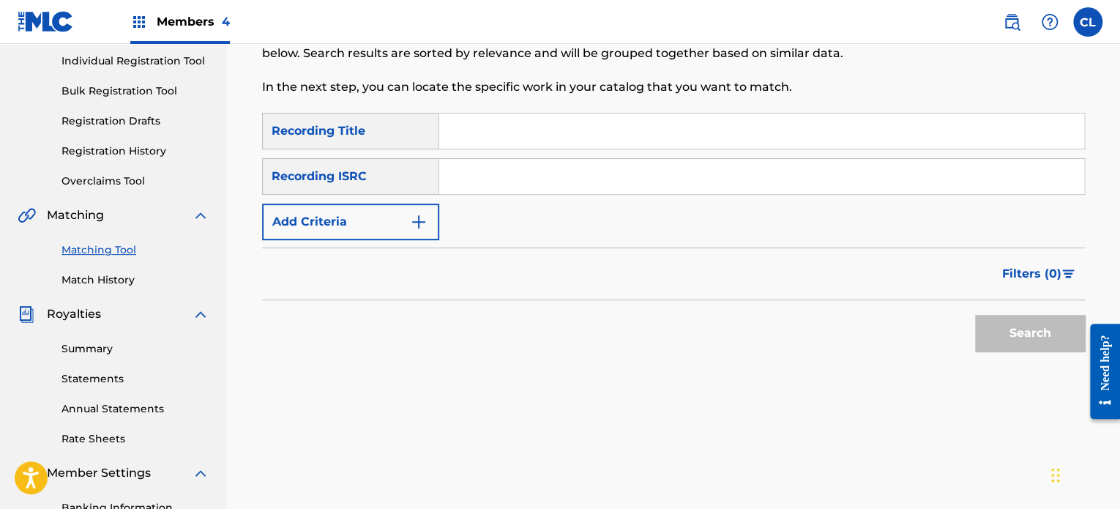
click at [496, 138] on input "Search Form" at bounding box center [761, 131] width 645 height 35
type input "cold feet"
click at [975, 315] on button "Search" at bounding box center [1030, 333] width 110 height 37
